Goal: Task Accomplishment & Management: Manage account settings

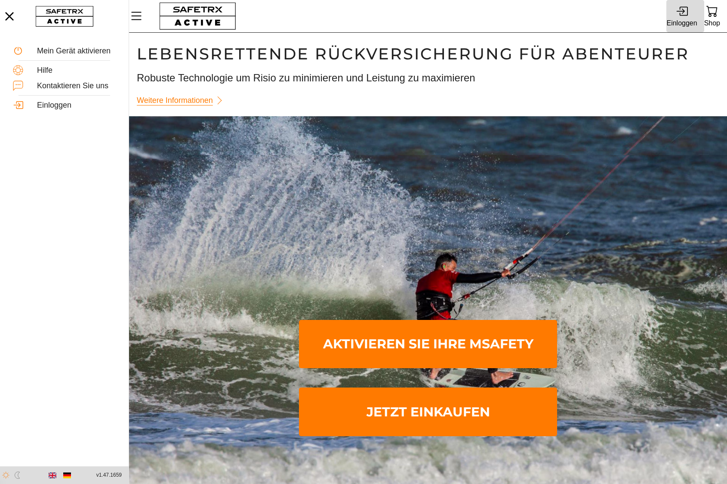
click at [685, 20] on div "Einloggen" at bounding box center [681, 23] width 31 height 12
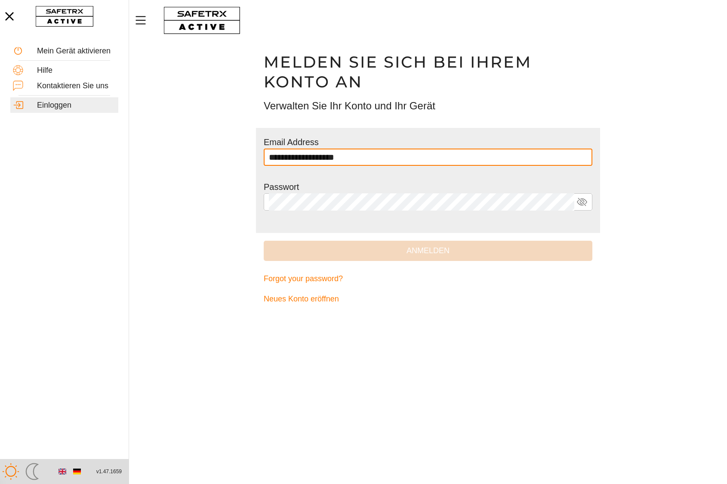
type input "**********"
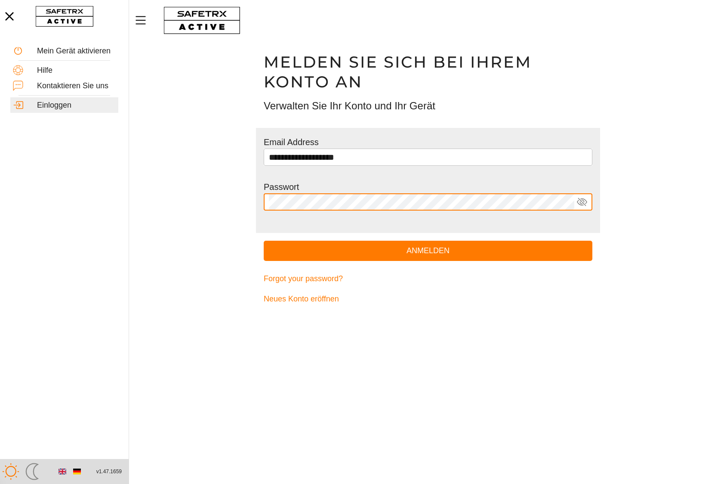
click at [264, 241] on button "Anmelden" at bounding box center [428, 251] width 329 height 20
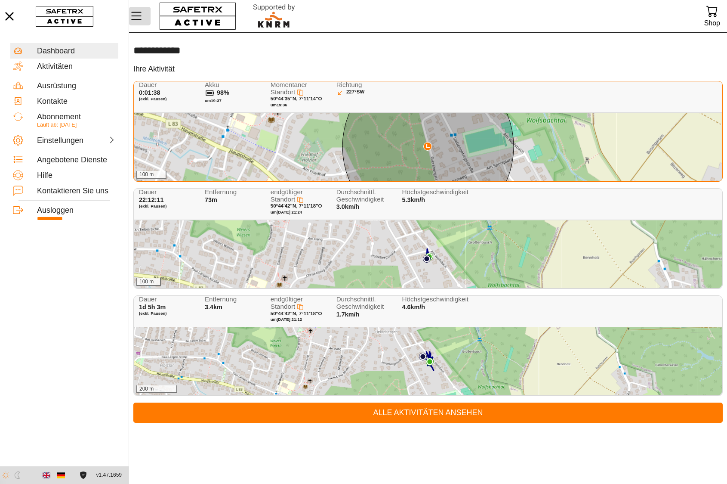
click at [133, 17] on icon "MenÜ" at bounding box center [136, 16] width 15 height 15
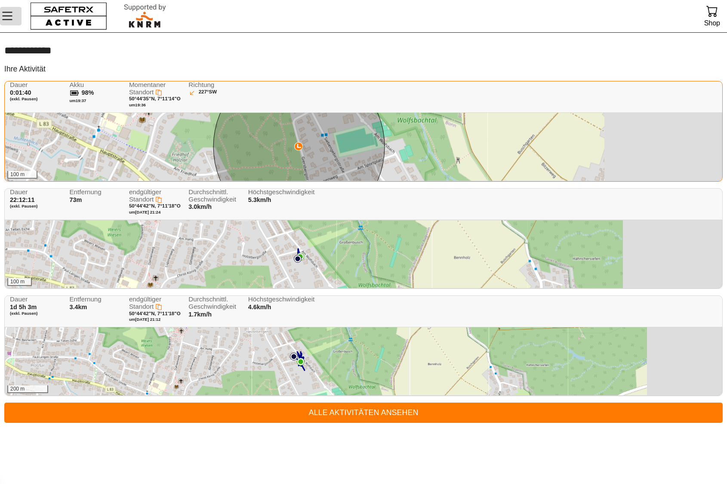
click at [9, 15] on icon "MenÜ" at bounding box center [7, 16] width 15 height 15
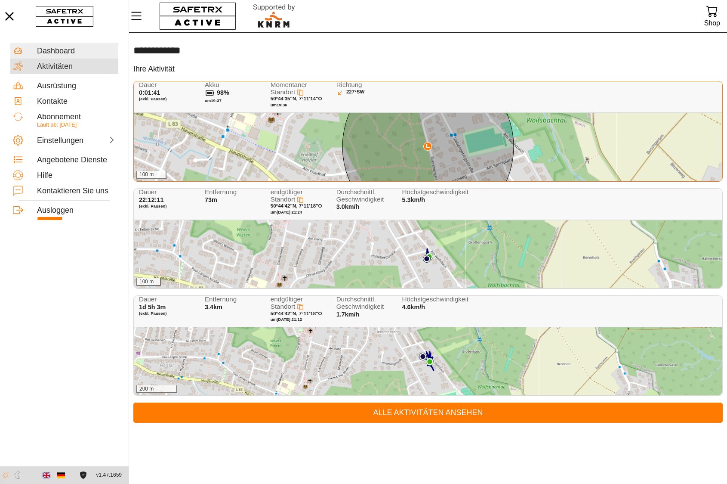
click at [49, 67] on div "Aktivitäten" at bounding box center [76, 66] width 79 height 9
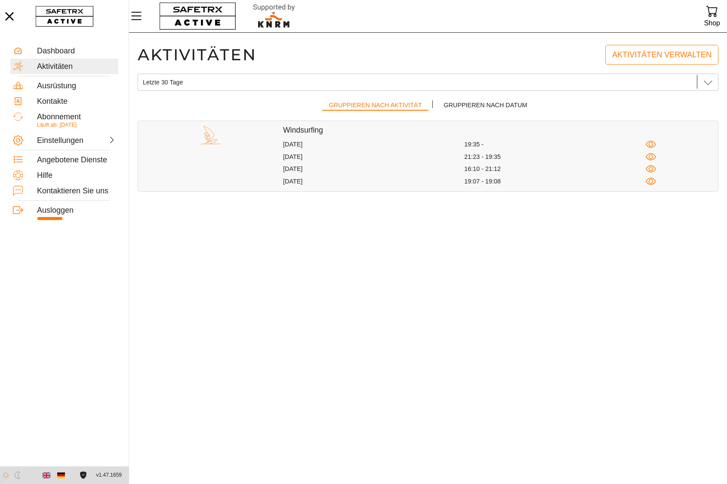
drag, startPoint x: 311, startPoint y: 146, endPoint x: 267, endPoint y: 218, distance: 84.4
click at [267, 218] on main "Aktivitäten Aktivitäten verwalten Letzte 30 Tage Letzte 30 Tage Gruppieren nach…" at bounding box center [428, 258] width 598 height 451
click at [59, 83] on div "Ausrüstung" at bounding box center [76, 85] width 79 height 9
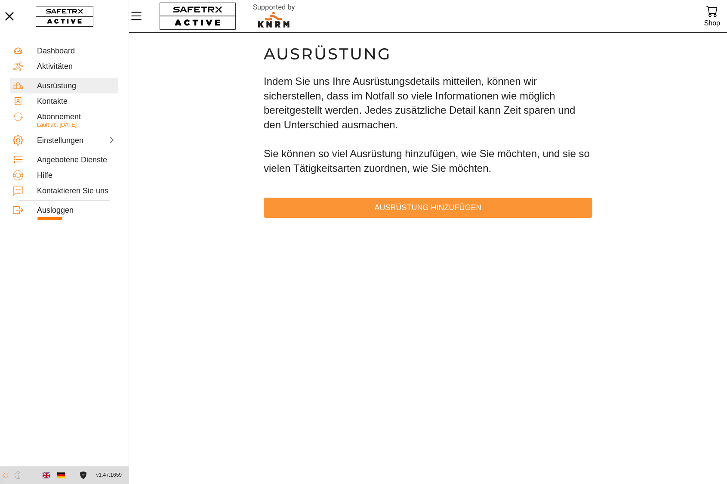
click at [447, 208] on span "Ausrüstung hinzufügen" at bounding box center [428, 207] width 315 height 13
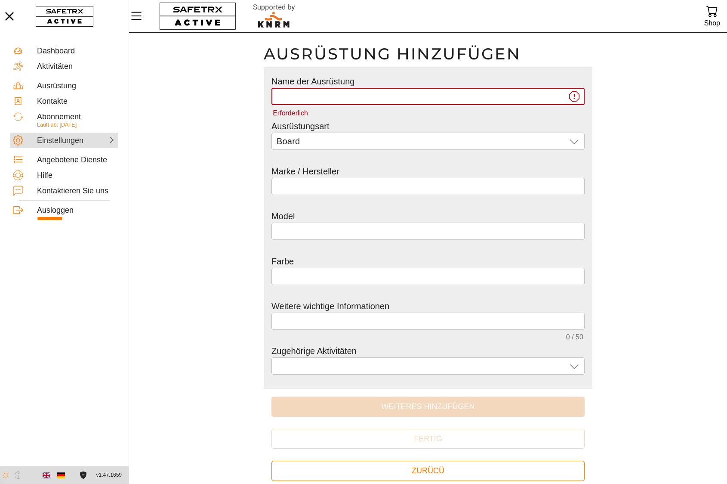
click at [60, 140] on div "Einstellungen" at bounding box center [56, 140] width 38 height 9
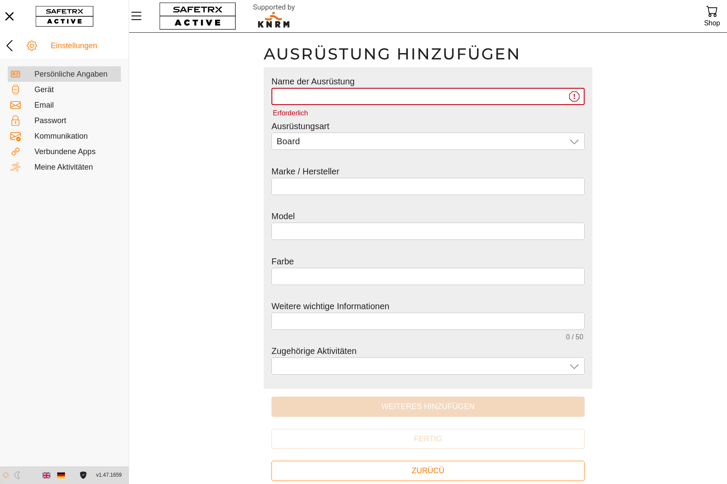
click at [75, 75] on div "Persönliche Angaben" at bounding box center [76, 74] width 84 height 9
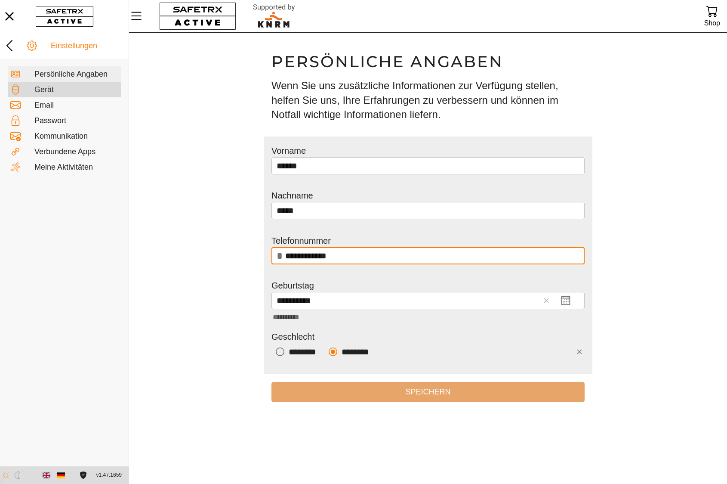
click at [37, 88] on div "Gerät" at bounding box center [76, 89] width 84 height 9
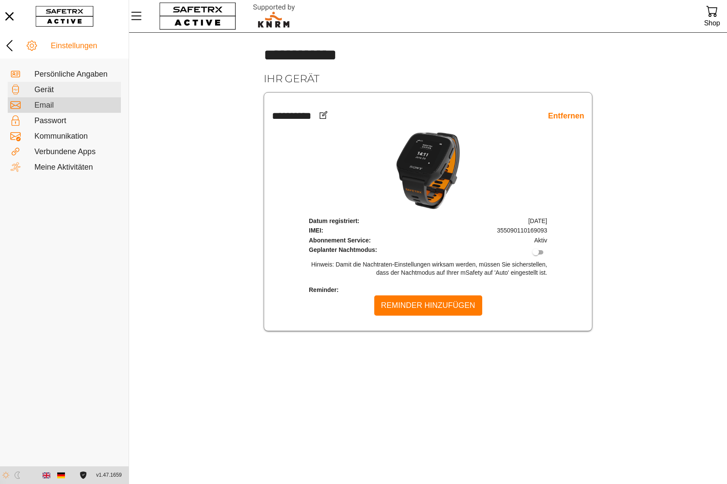
click at [47, 105] on div "Email" at bounding box center [76, 105] width 84 height 9
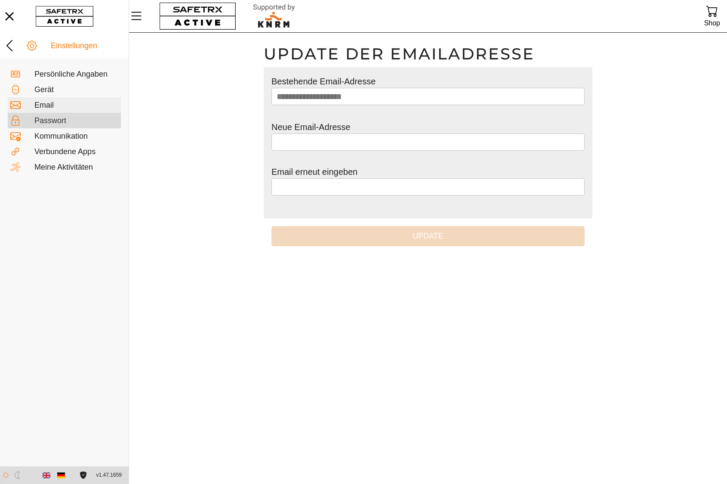
click at [51, 118] on div "Passwort" at bounding box center [76, 120] width 84 height 9
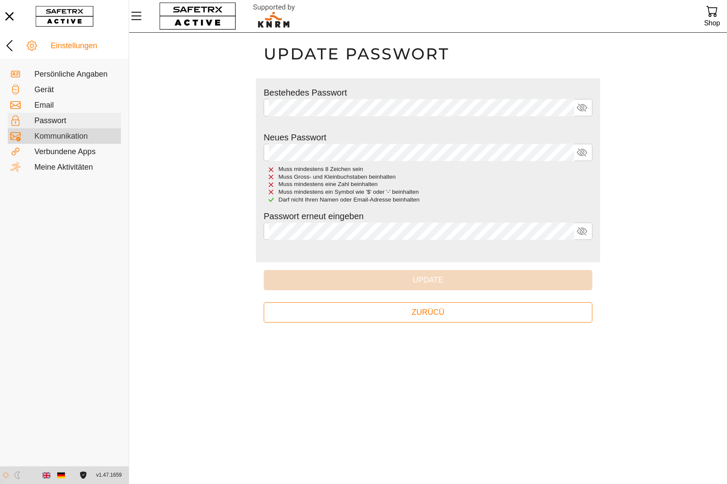
click at [57, 134] on div "Kommunikation" at bounding box center [76, 136] width 84 height 9
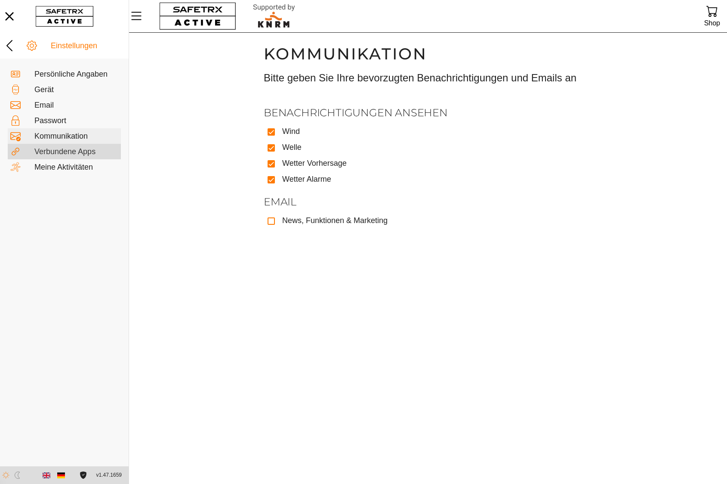
click at [61, 152] on div "Verbundene Apps" at bounding box center [76, 151] width 84 height 9
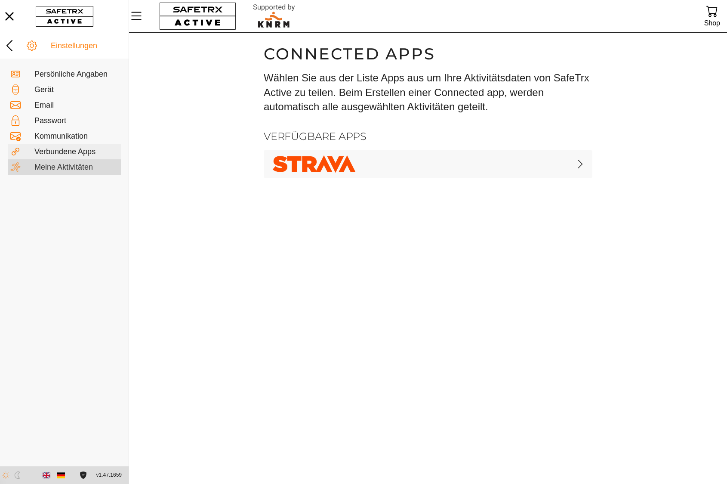
click at [68, 165] on div "Meine Aktivitäten" at bounding box center [76, 167] width 84 height 9
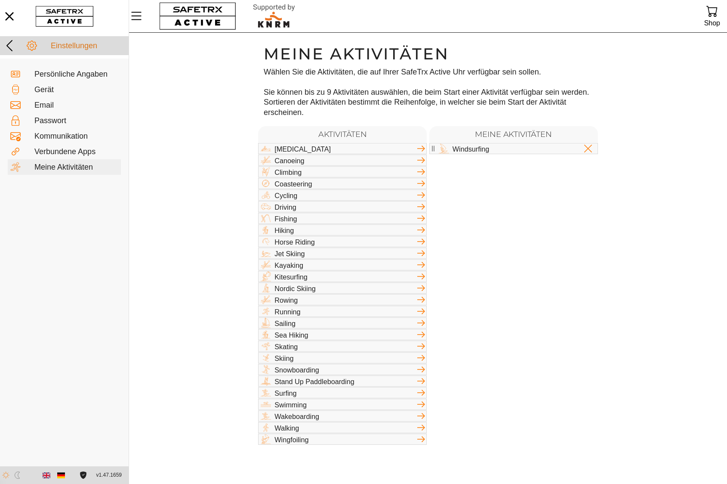
click at [32, 43] on icon at bounding box center [32, 45] width 10 height 10
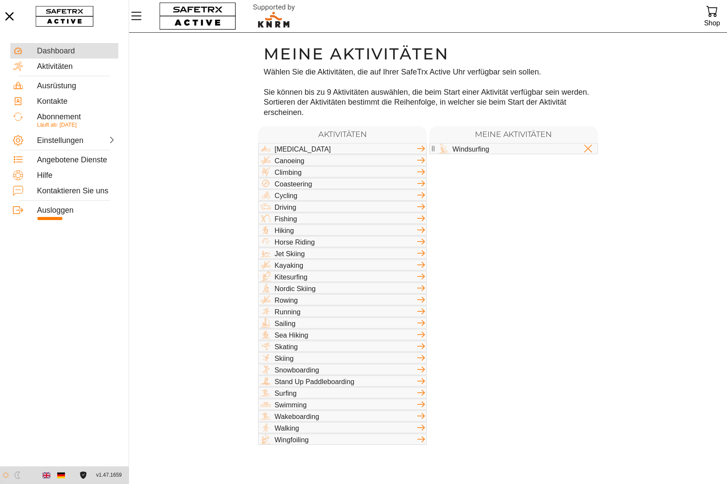
click at [50, 51] on div "Dashboard" at bounding box center [76, 50] width 79 height 9
